Goal: Task Accomplishment & Management: Complete application form

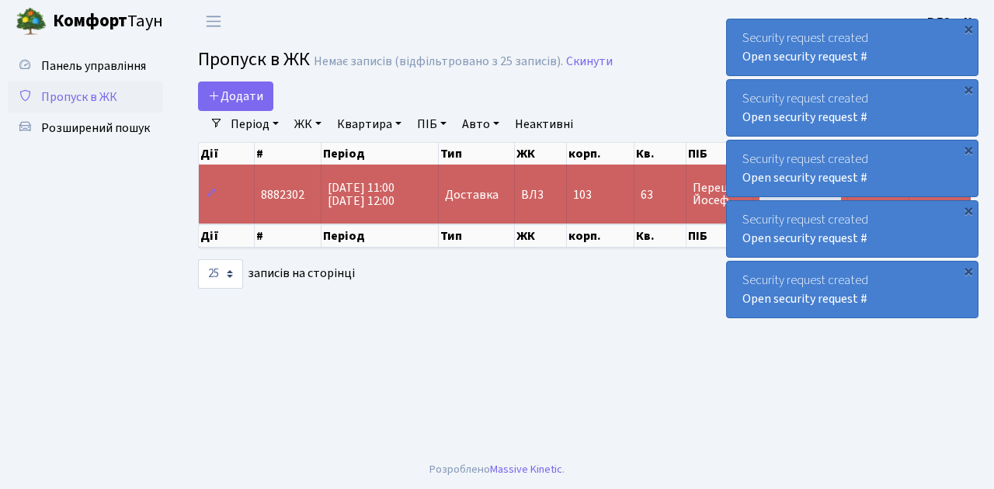
select select "25"
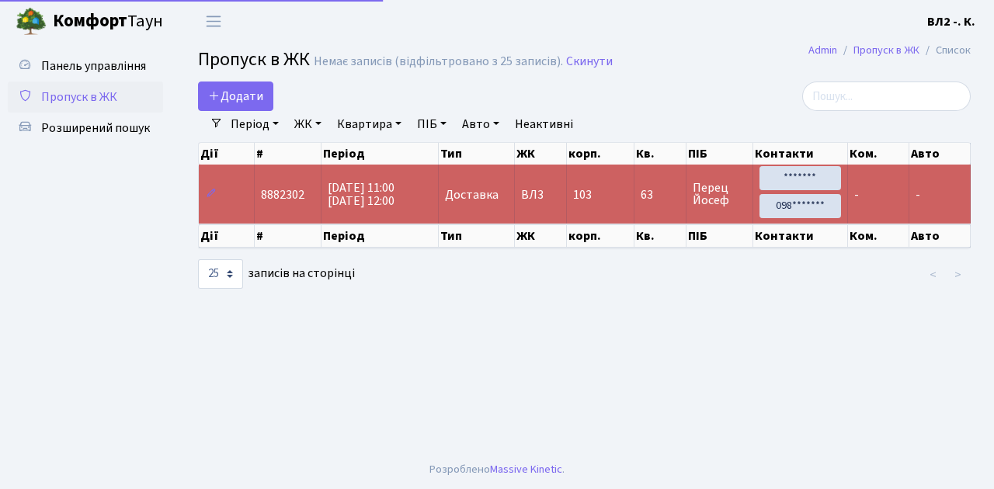
select select "25"
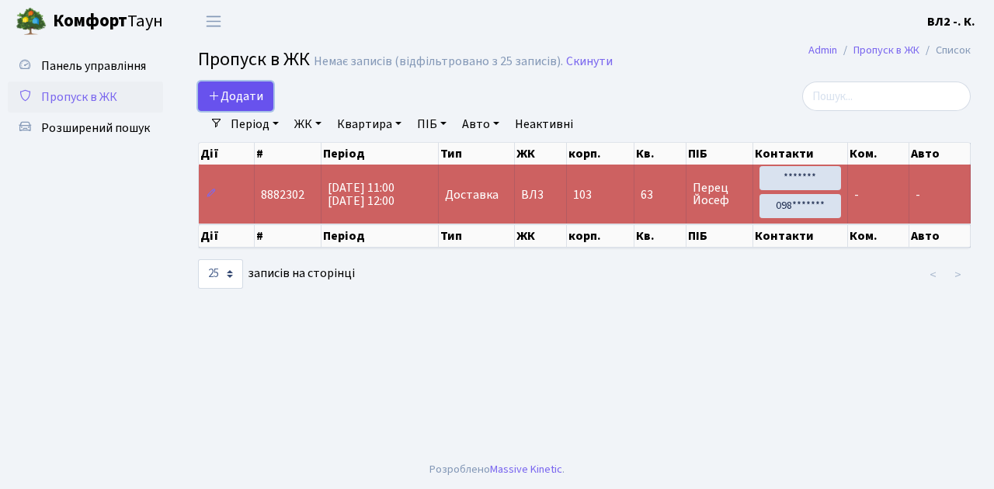
click at [269, 106] on link "Додати" at bounding box center [235, 95] width 75 height 29
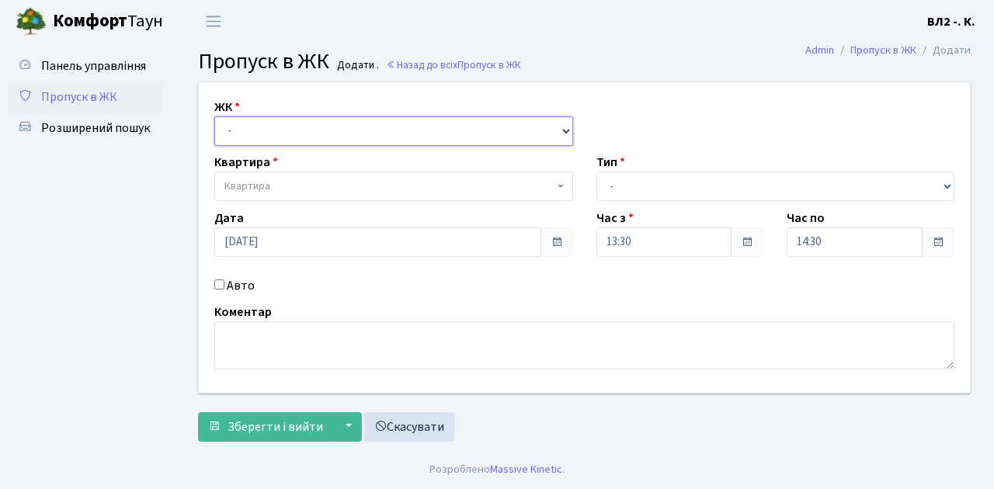
click at [559, 128] on select "- [STREET_ADDRESS][PERSON_NAME]" at bounding box center [393, 130] width 359 height 29
select select "317"
click at [214, 116] on select "- [STREET_ADDRESS][PERSON_NAME]" at bounding box center [393, 130] width 359 height 29
select select
click at [560, 185] on b at bounding box center [560, 186] width 6 height 3
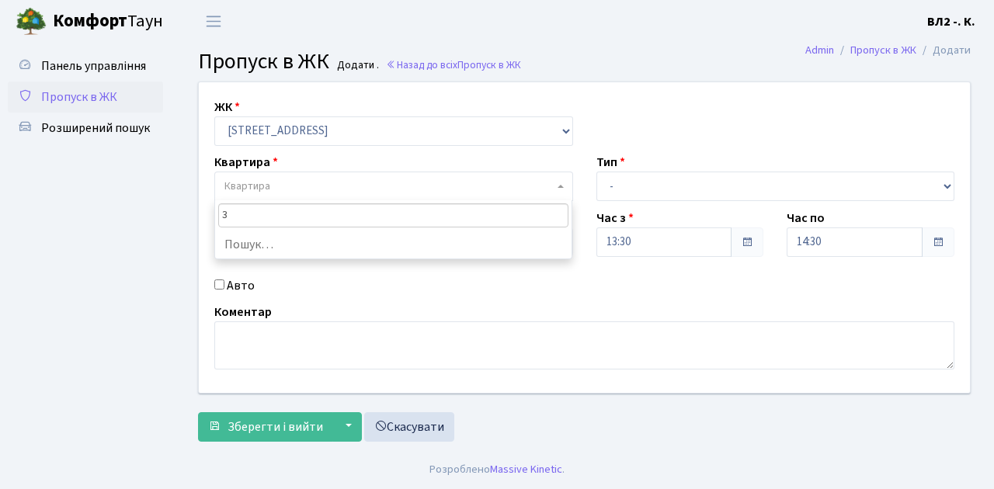
type input "31"
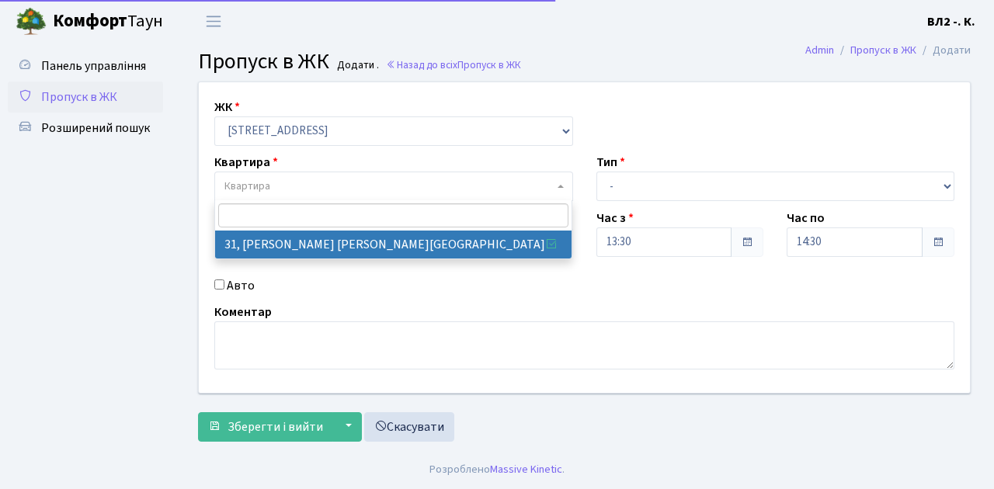
select select "38032"
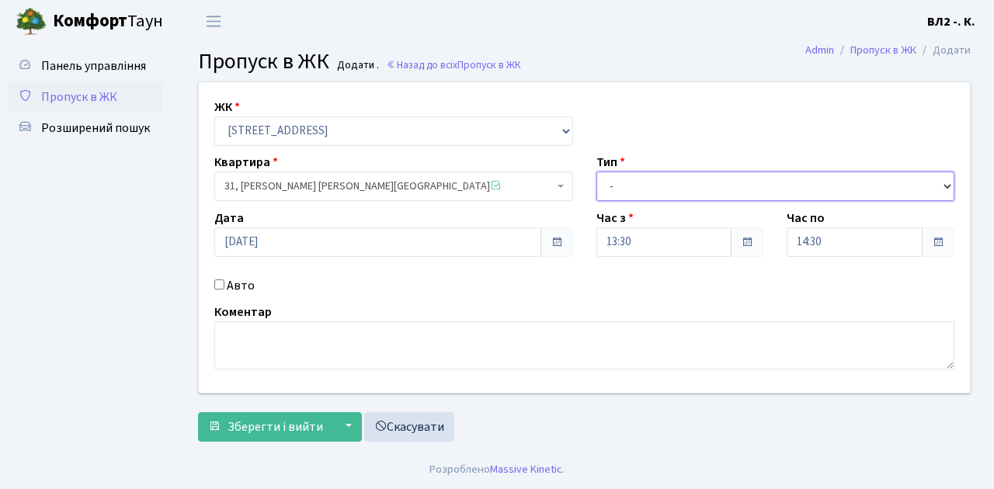
click at [945, 183] on select "- Доставка Таксі Гості Сервіс" at bounding box center [775, 186] width 359 height 29
select select "1"
click at [596, 172] on select "- Доставка Таксі Гості Сервіс" at bounding box center [775, 186] width 359 height 29
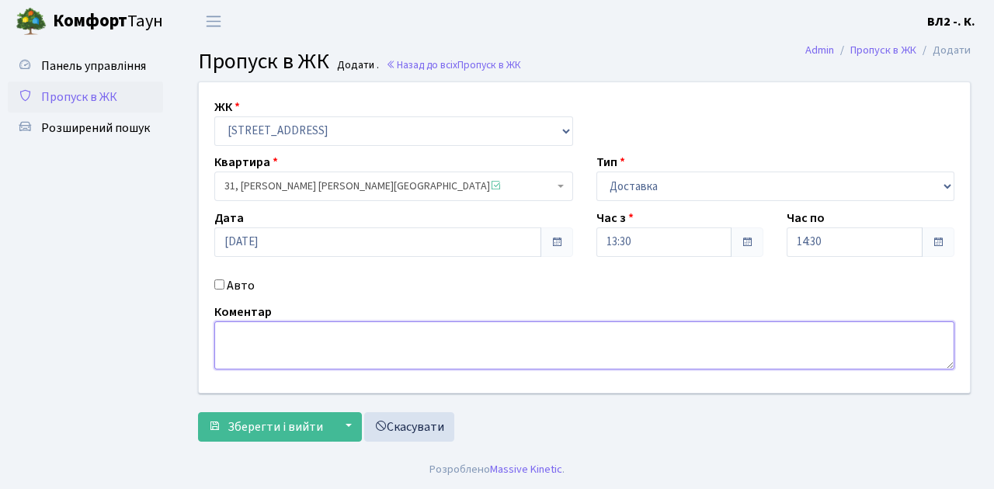
click at [227, 329] on textarea at bounding box center [584, 345] width 740 height 48
type textarea "Glovo 13-32"
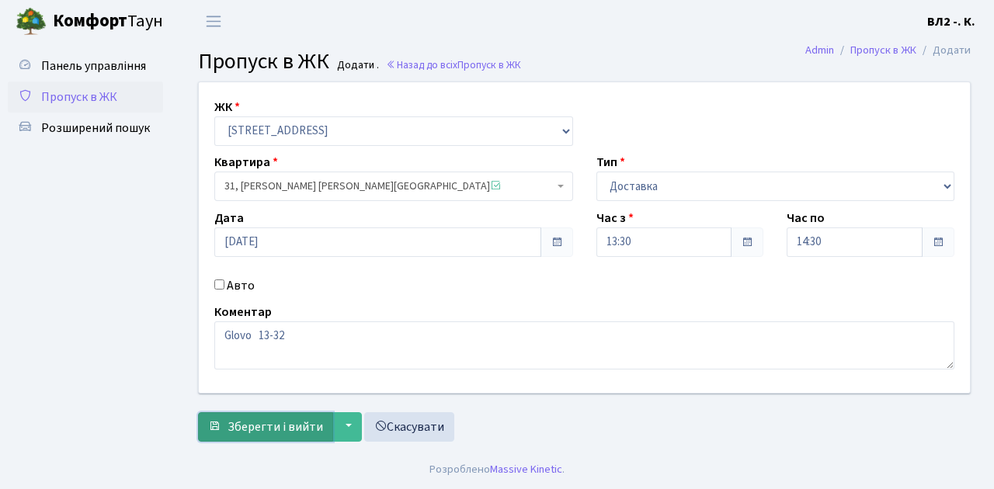
click at [245, 427] on span "Зберегти і вийти" at bounding box center [274, 426] width 95 height 17
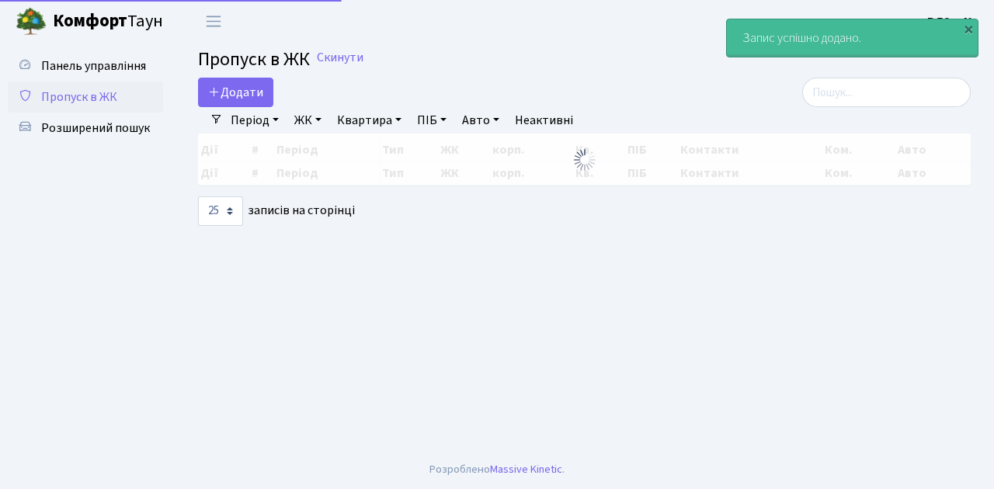
select select "25"
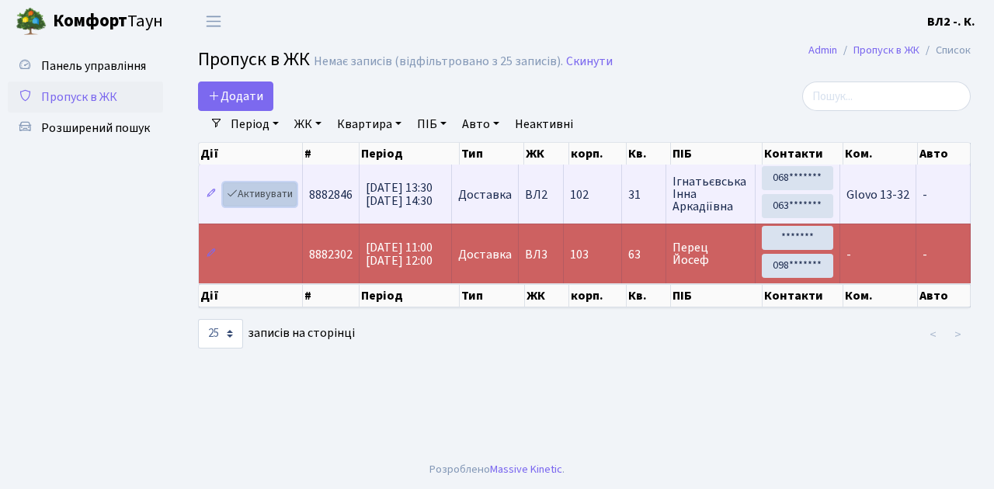
click at [292, 203] on link "Активувати" at bounding box center [260, 194] width 74 height 24
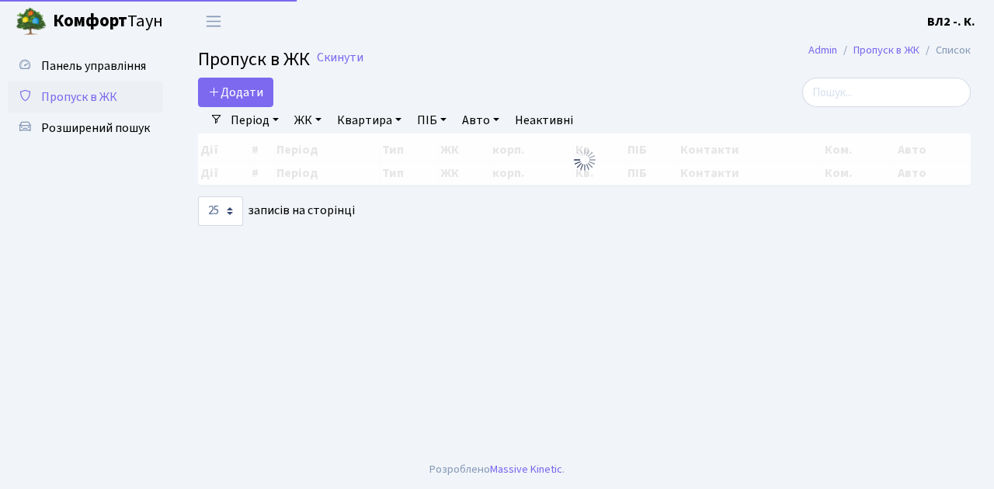
select select "25"
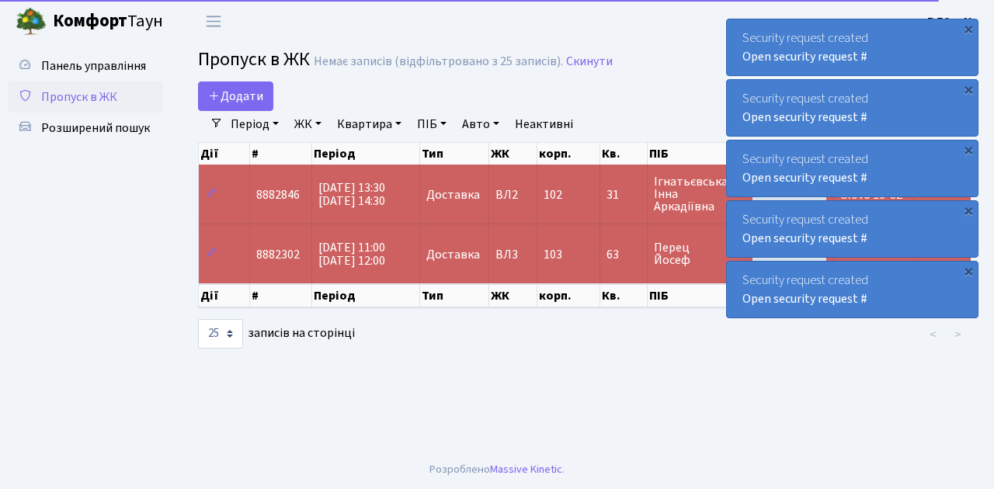
drag, startPoint x: 72, startPoint y: 127, endPoint x: 161, endPoint y: 147, distance: 91.5
click at [72, 127] on span "Розширений пошук" at bounding box center [95, 128] width 109 height 17
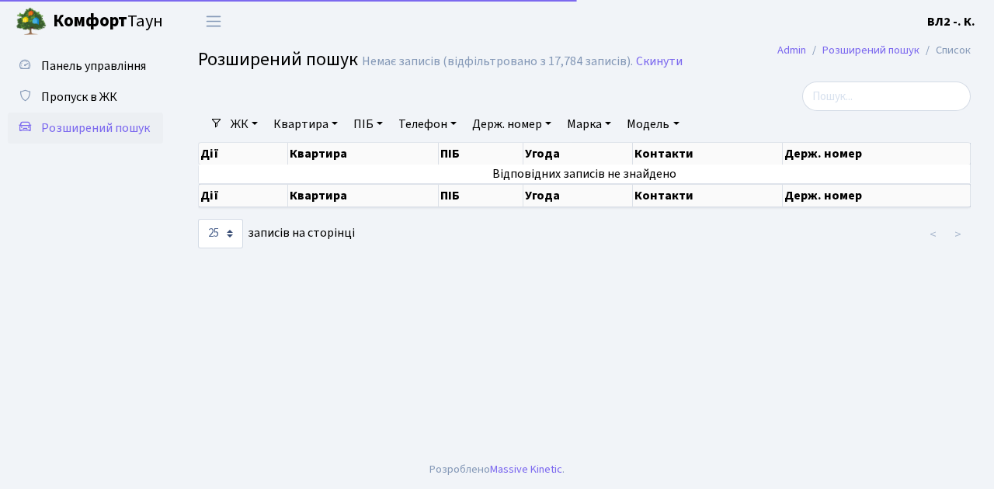
select select "25"
click at [335, 124] on link "Квартира" at bounding box center [305, 124] width 77 height 26
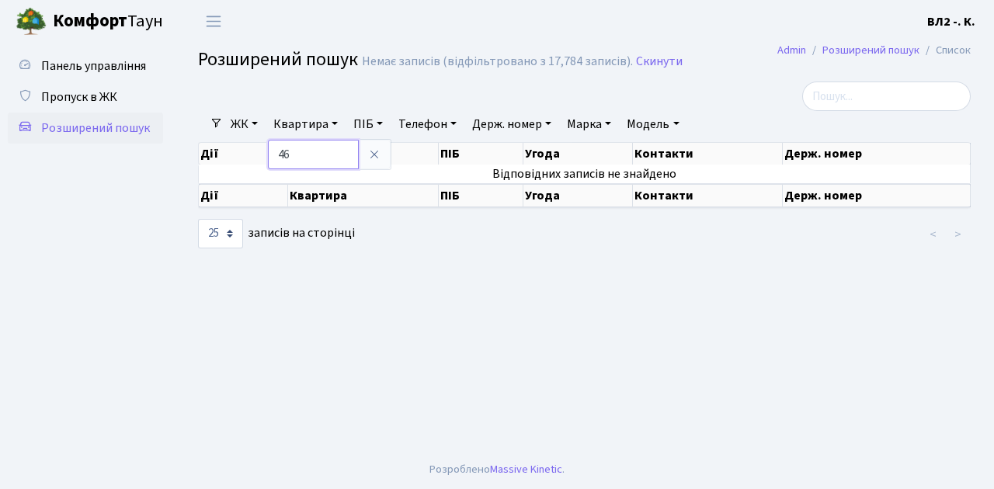
type input "46"
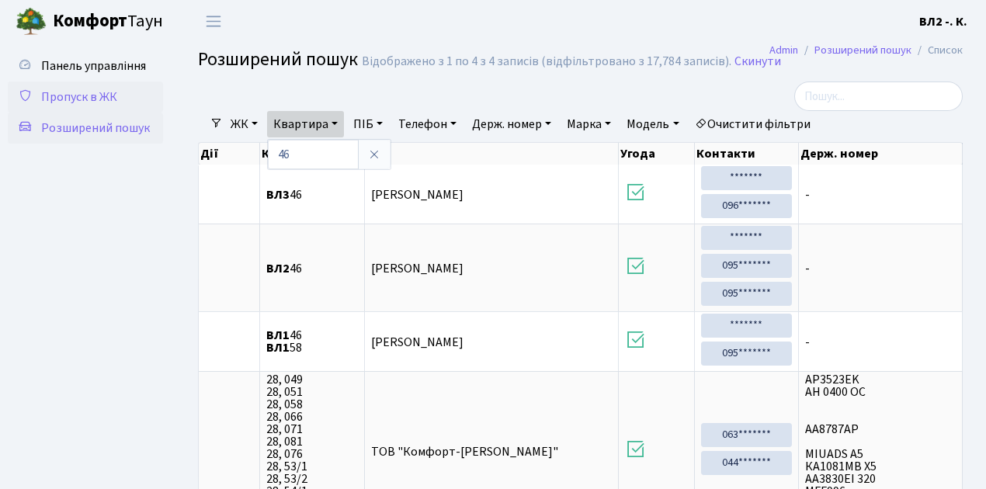
click at [108, 95] on span "Пропуск в ЖК" at bounding box center [79, 96] width 76 height 17
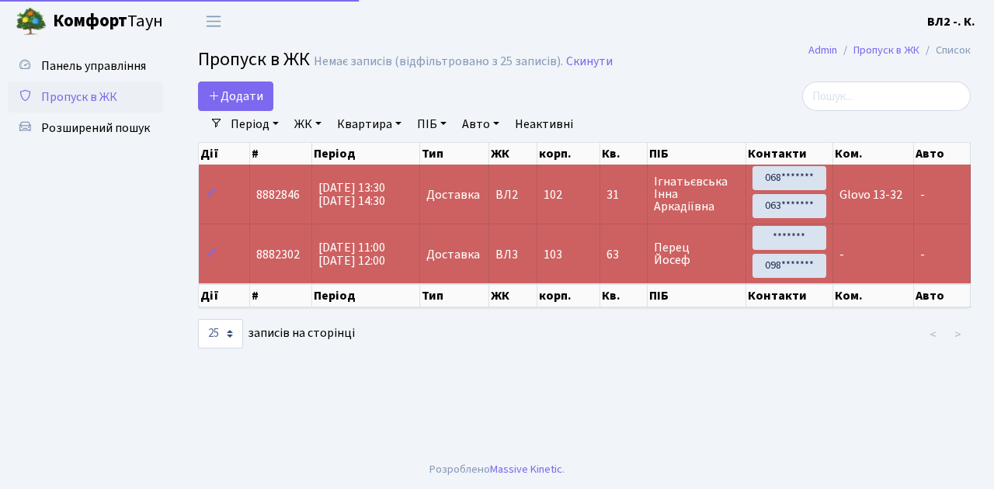
select select "25"
click at [265, 107] on link "Додати" at bounding box center [235, 95] width 75 height 29
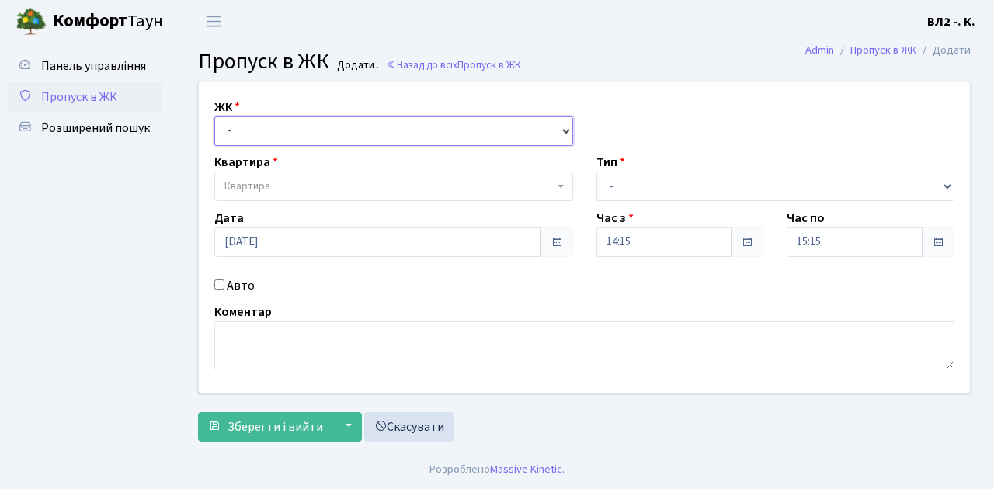
click at [564, 129] on select "- ВЛ1, Ужгородський пров., 4/1 ВЛ2, Голосіївський просп., 76 ВЛ3, пр.Голосіївсь…" at bounding box center [393, 130] width 359 height 29
select select "317"
click at [214, 116] on select "- ВЛ1, Ужгородський пров., 4/1 ВЛ2, Голосіївський просп., 76 ВЛ3, пр.Голосіївсь…" at bounding box center [393, 130] width 359 height 29
select select
click at [562, 185] on b at bounding box center [560, 186] width 6 height 3
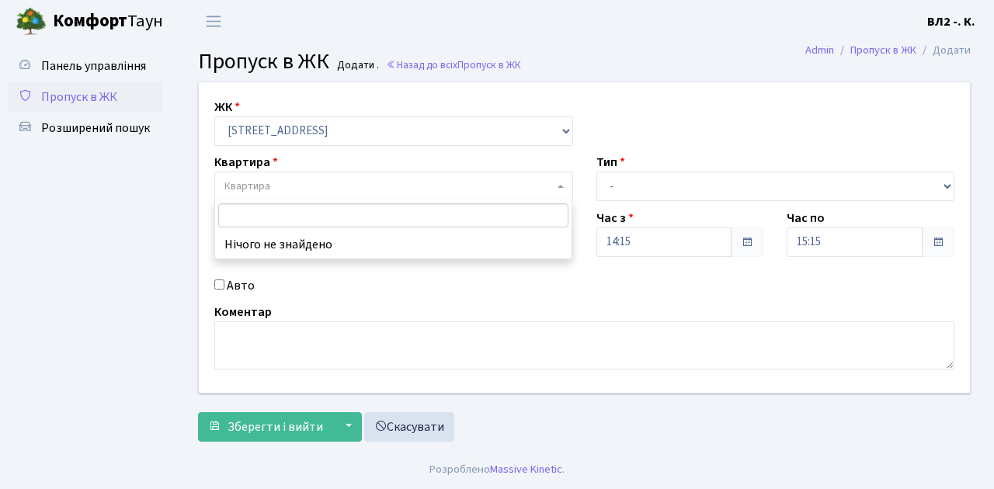
type input "5"
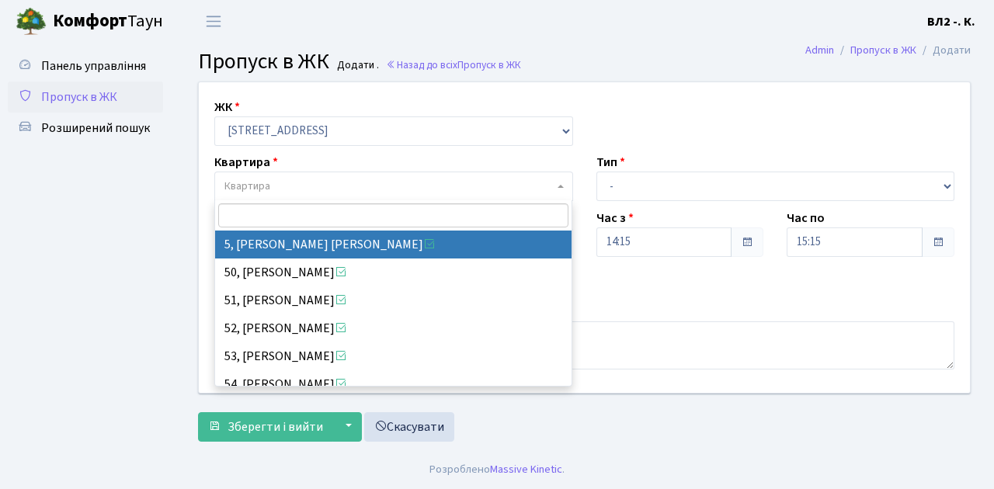
select select "37954"
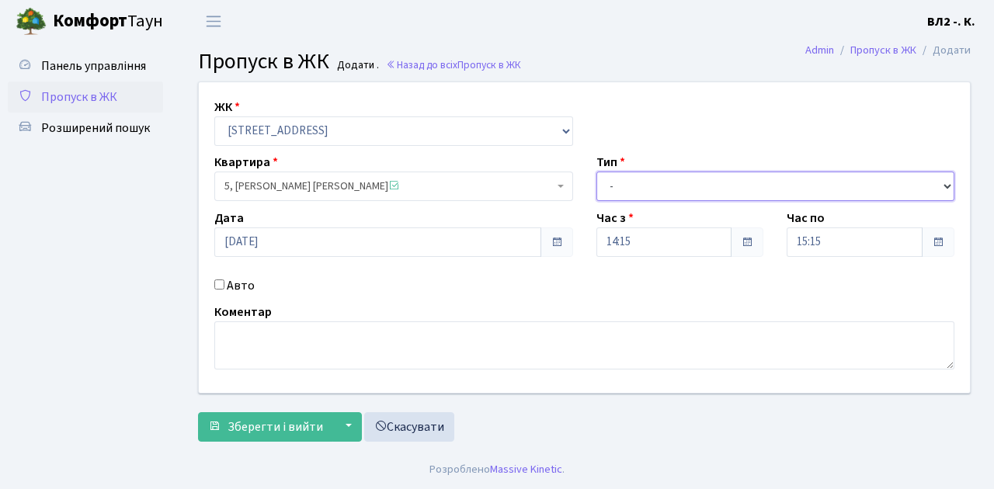
click at [949, 183] on select "- Доставка Таксі Гості Сервіс" at bounding box center [775, 186] width 359 height 29
select select "1"
click at [596, 172] on select "- Доставка Таксі Гості Сервіс" at bounding box center [775, 186] width 359 height 29
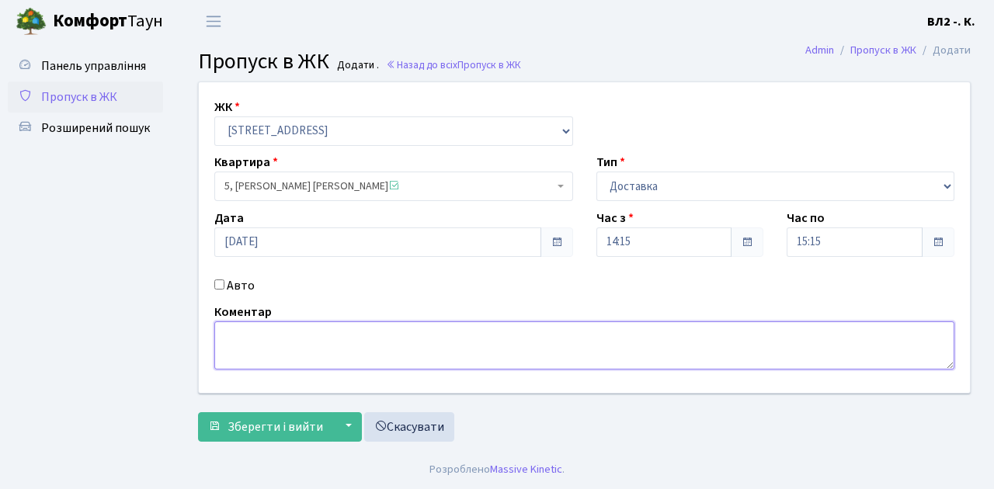
click at [250, 333] on textarea at bounding box center [584, 345] width 740 height 48
type textarea "14-19"
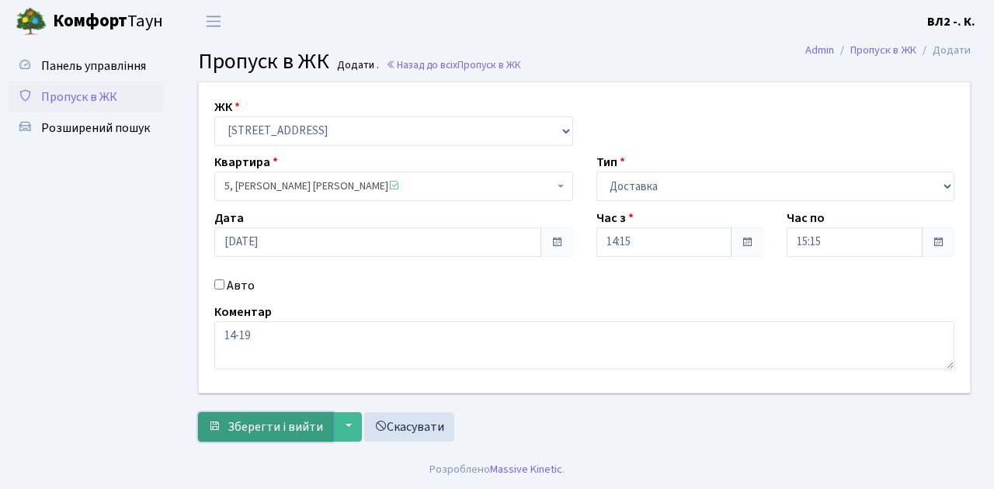
click at [236, 428] on span "Зберегти і вийти" at bounding box center [274, 426] width 95 height 17
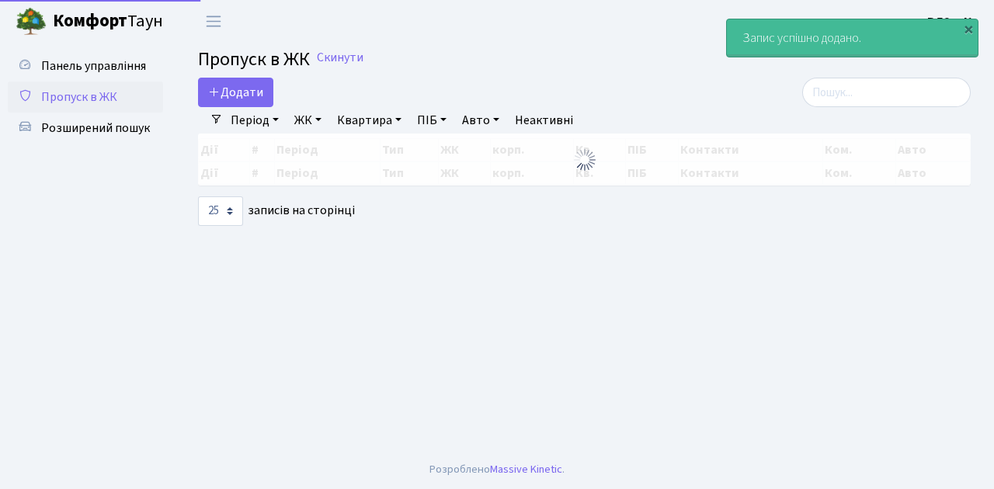
select select "25"
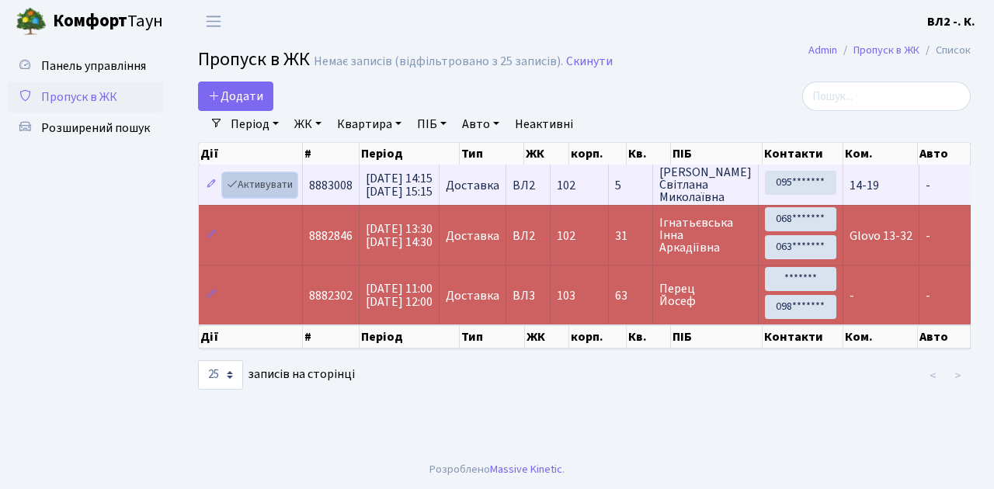
click at [291, 192] on link "Активувати" at bounding box center [260, 185] width 74 height 24
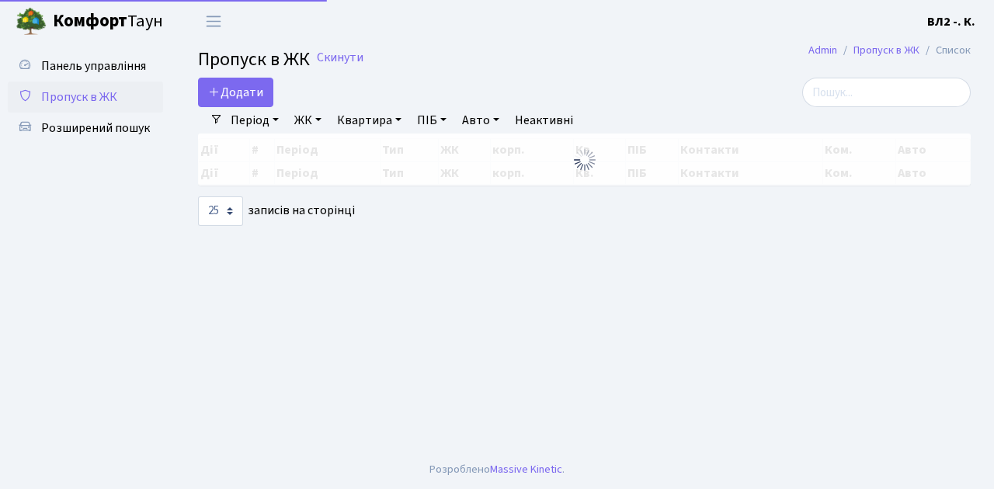
select select "25"
